Goal: Information Seeking & Learning: Learn about a topic

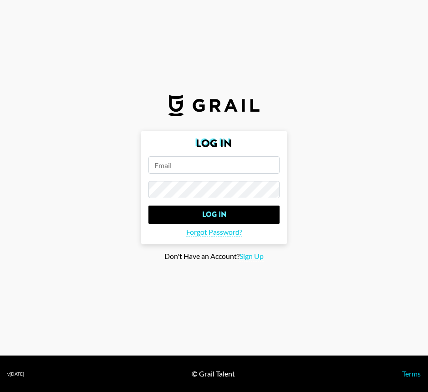
click at [198, 174] on form "Log In Log In Forgot Password?" at bounding box center [214, 187] width 146 height 113
click at [209, 160] on input "email" at bounding box center [214, 164] width 131 height 17
type input "[PERSON_NAME][EMAIL_ADDRESS][DOMAIN_NAME]"
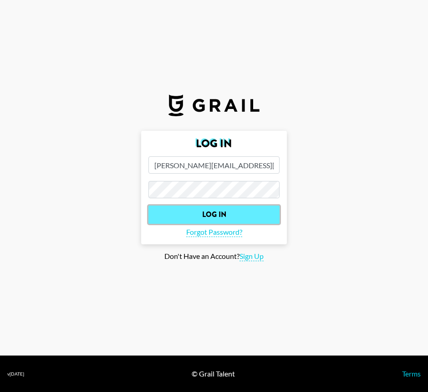
click at [214, 206] on input "Log In" at bounding box center [214, 215] width 131 height 18
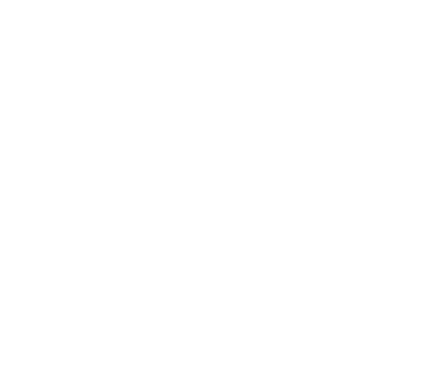
select select "Song"
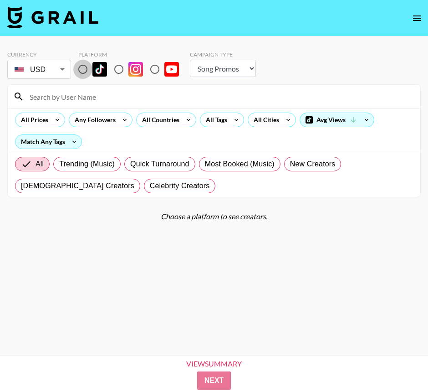
click at [82, 68] on input "radio" at bounding box center [82, 69] width 19 height 19
radio input "true"
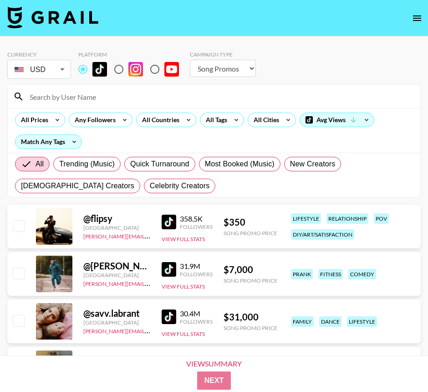
click at [98, 94] on input at bounding box center [219, 96] width 391 height 15
click at [160, 97] on input at bounding box center [219, 96] width 391 height 15
click at [165, 131] on div "All Prices Any Followers All Countries All Tags All Cities Avg Views Match Any …" at bounding box center [214, 130] width 413 height 44
click at [171, 122] on div "All Countries" at bounding box center [159, 120] width 45 height 14
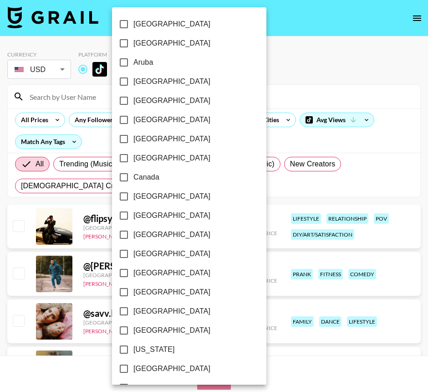
scroll to position [671, 0]
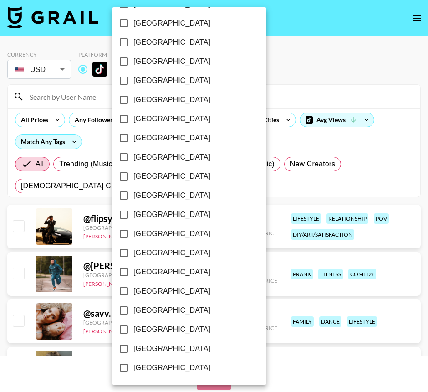
click at [191, 314] on span "[GEOGRAPHIC_DATA]" at bounding box center [172, 310] width 77 height 11
click at [134, 314] on input "[GEOGRAPHIC_DATA]" at bounding box center [123, 310] width 19 height 19
checkbox input "true"
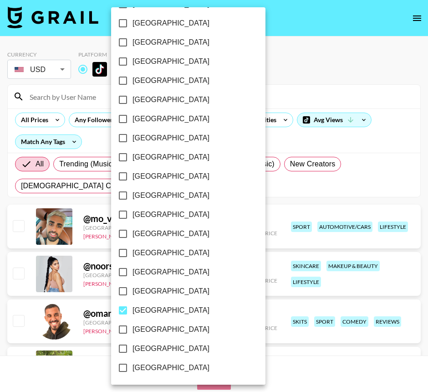
click at [359, 189] on div at bounding box center [214, 196] width 428 height 392
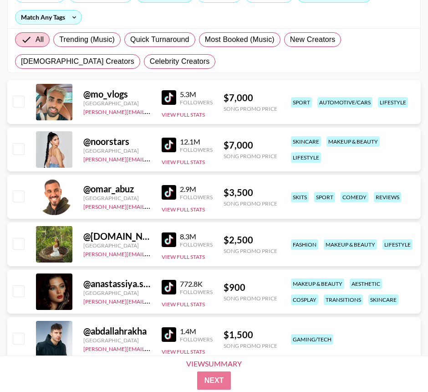
scroll to position [124, 0]
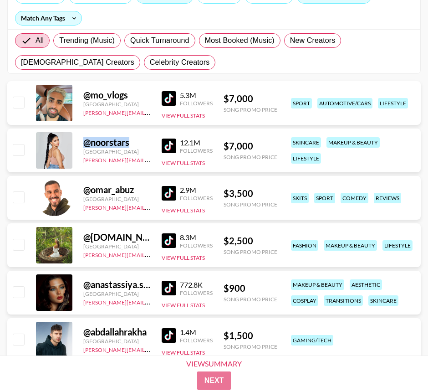
drag, startPoint x: 139, startPoint y: 144, endPoint x: 82, endPoint y: 141, distance: 57.5
click at [82, 141] on div "@ noorstars [GEOGRAPHIC_DATA] [EMAIL_ADDRESS][DOMAIN_NAME] 12.1M Followers View…" at bounding box center [214, 151] width 414 height 44
click at [329, 46] on span "New Creators" at bounding box center [313, 40] width 46 height 11
click at [290, 41] on input "New Creators" at bounding box center [290, 41] width 0 height 0
radio input "true"
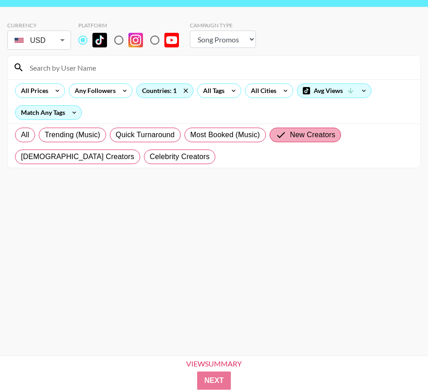
scroll to position [29, 0]
click at [351, 88] on icon at bounding box center [351, 91] width 8 height 8
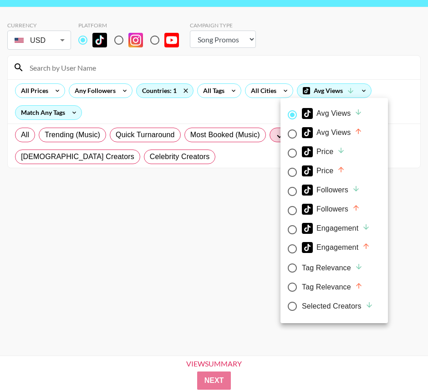
click at [250, 129] on div at bounding box center [214, 196] width 428 height 392
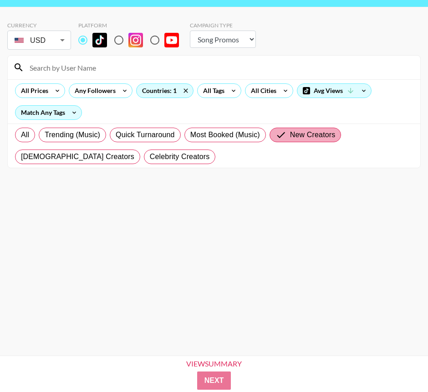
click at [299, 132] on span "New Creators" at bounding box center [313, 134] width 46 height 11
click at [290, 132] on input "New Creators" at bounding box center [283, 134] width 15 height 11
click at [41, 136] on label "Trending (Music)" at bounding box center [72, 135] width 67 height 15
click at [45, 135] on input "Trending (Music)" at bounding box center [45, 135] width 0 height 0
radio input "true"
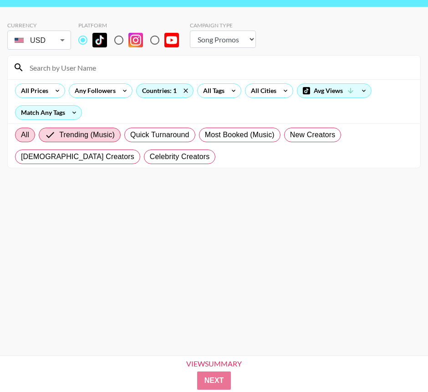
click at [24, 134] on span "All" at bounding box center [25, 134] width 8 height 11
click at [21, 135] on input "All" at bounding box center [21, 135] width 0 height 0
radio input "true"
